Goal: Check status: Check status

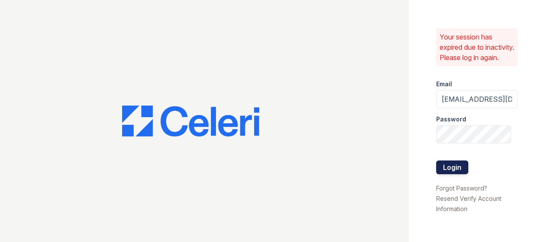
click at [449, 172] on button "Login" at bounding box center [452, 167] width 32 height 14
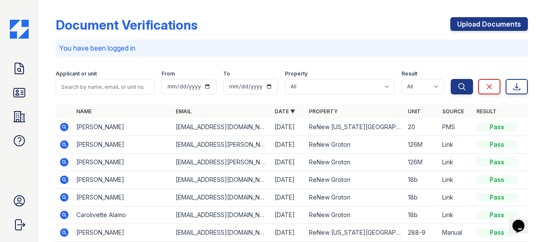
click at [62, 124] on icon at bounding box center [64, 126] width 9 height 9
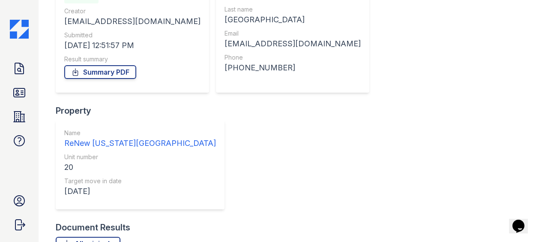
scroll to position [107, 0]
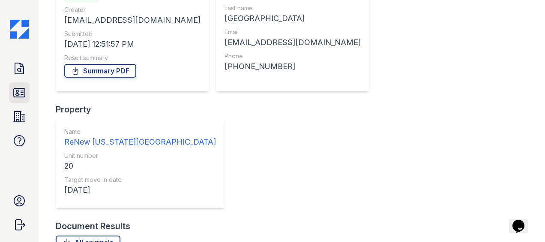
click at [22, 89] on icon at bounding box center [19, 93] width 14 height 14
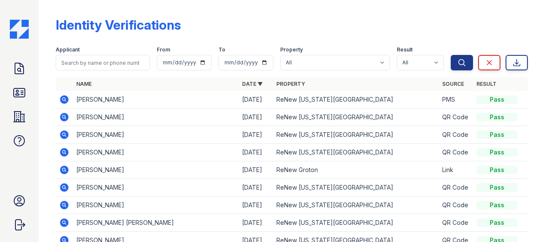
click at [65, 98] on icon at bounding box center [64, 99] width 10 height 10
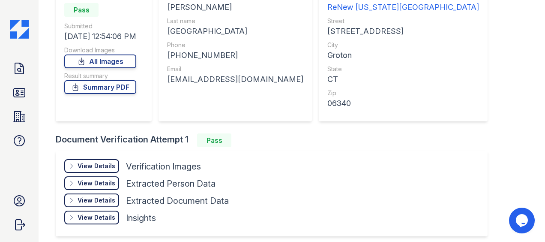
scroll to position [130, 0]
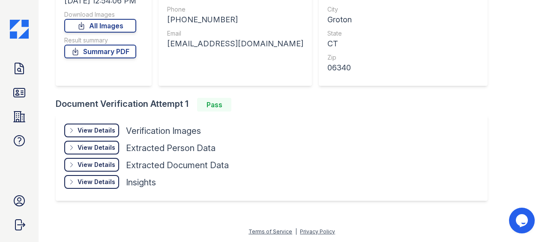
click at [100, 147] on div "View Details" at bounding box center [97, 147] width 38 height 9
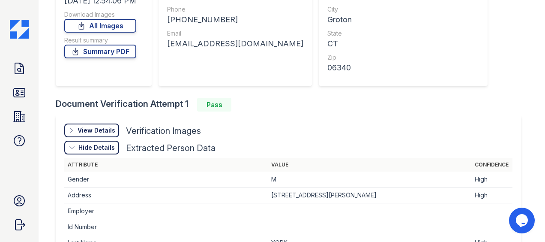
click at [100, 146] on div "Hide Details" at bounding box center [96, 147] width 36 height 9
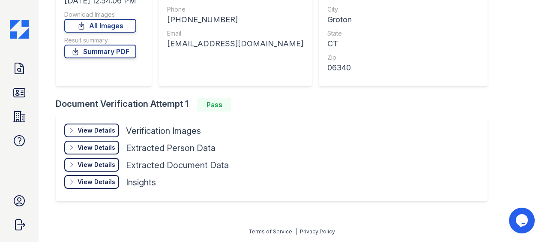
click at [110, 124] on div "View Details Details" at bounding box center [91, 130] width 55 height 14
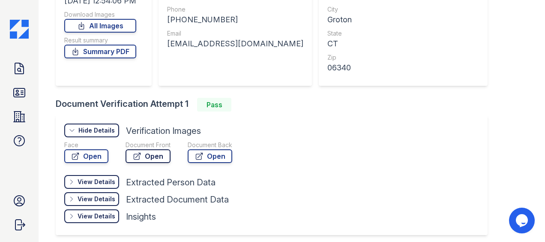
click at [148, 156] on link "Open" at bounding box center [147, 156] width 45 height 14
click at [22, 68] on icon at bounding box center [19, 69] width 14 height 14
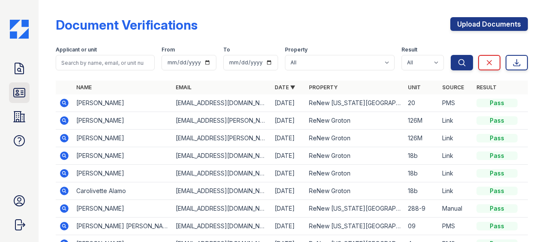
click at [16, 97] on icon at bounding box center [19, 92] width 11 height 9
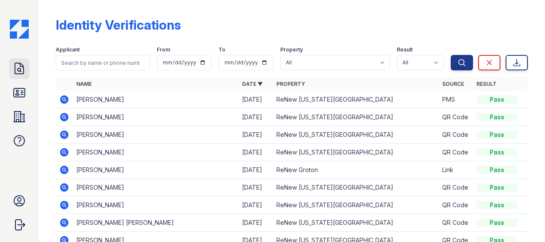
click at [18, 73] on icon at bounding box center [19, 69] width 14 height 14
